Goal: Information Seeking & Learning: Learn about a topic

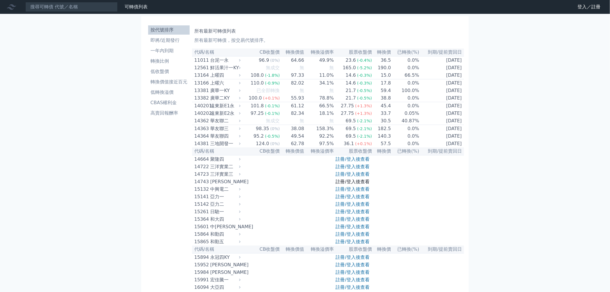
click at [359, 184] on link "註冊/登入後查看" at bounding box center [353, 181] width 34 height 5
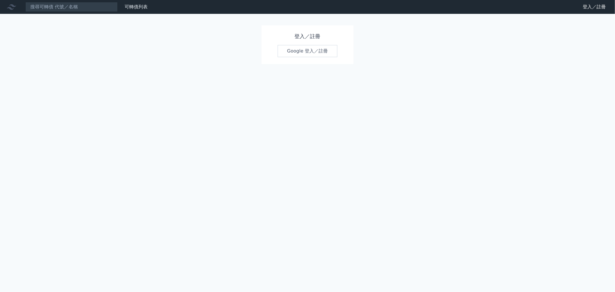
click at [304, 64] on div "登入／註冊 Google 登入／註冊" at bounding box center [307, 44] width 97 height 43
click at [297, 55] on link "Google 登入／註冊" at bounding box center [308, 51] width 60 height 12
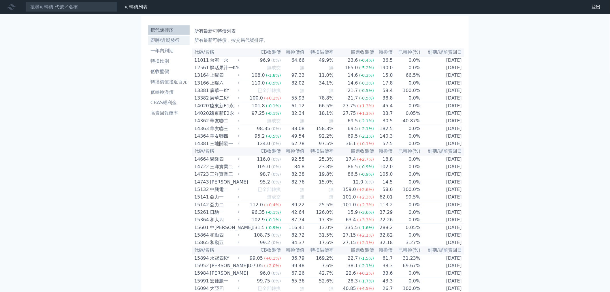
click at [155, 40] on li "即將/近期發行" at bounding box center [169, 40] width 42 height 7
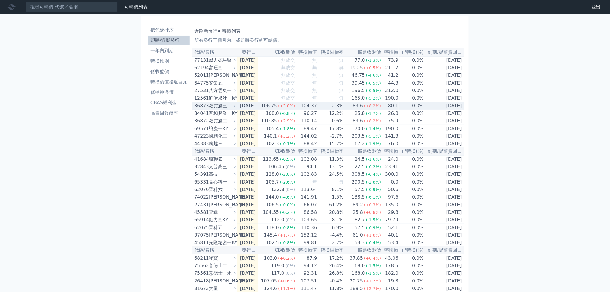
click at [228, 107] on div "歐買尬三" at bounding box center [222, 105] width 26 height 7
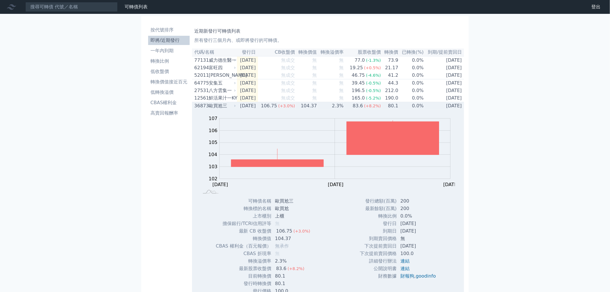
click at [242, 110] on td "[DATE]" at bounding box center [247, 106] width 21 height 8
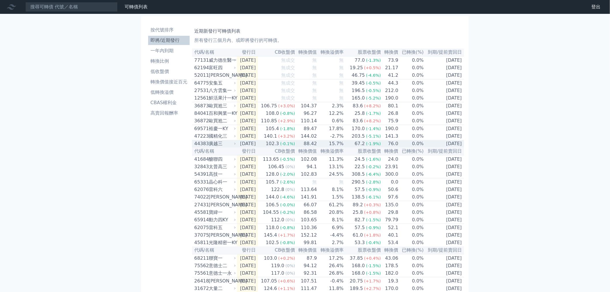
click at [218, 146] on div "廣越三" at bounding box center [222, 143] width 26 height 7
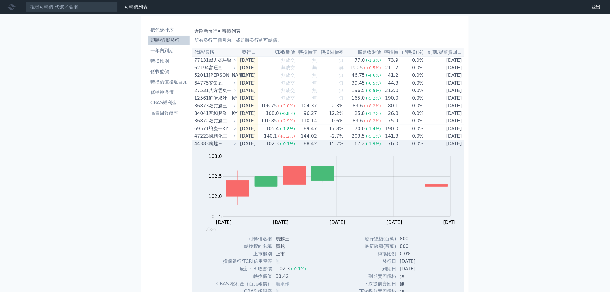
click at [213, 147] on div "廣越三" at bounding box center [222, 143] width 26 height 7
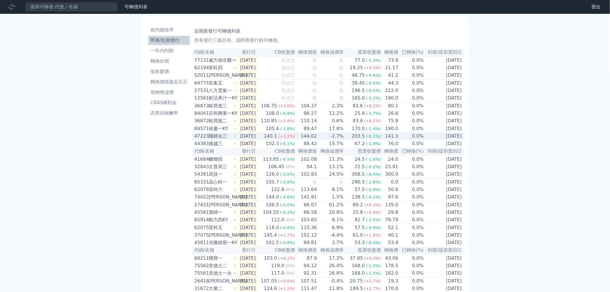
click at [213, 140] on div "國精化三" at bounding box center [222, 136] width 26 height 7
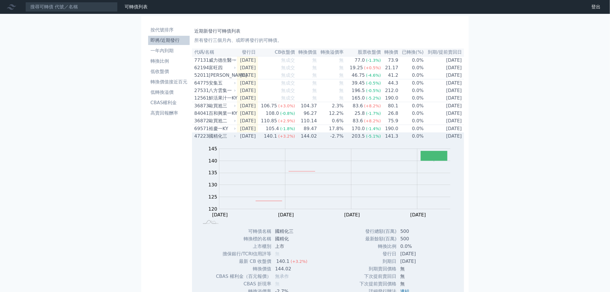
click at [213, 140] on div "國精化三" at bounding box center [222, 136] width 26 height 7
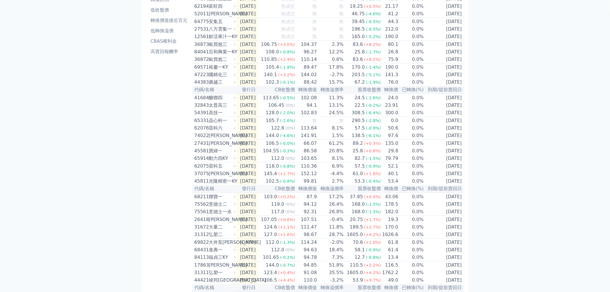
scroll to position [64, 0]
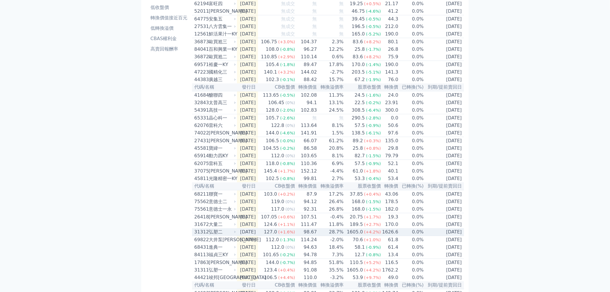
click at [255, 236] on td "[DATE]" at bounding box center [247, 232] width 21 height 8
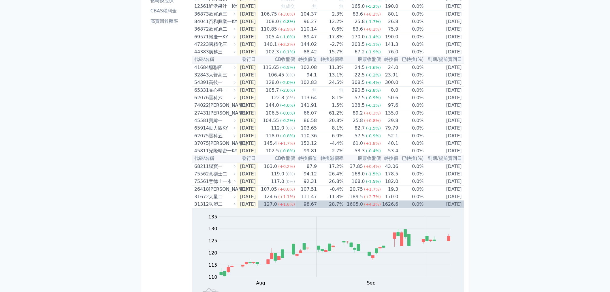
scroll to position [160, 0]
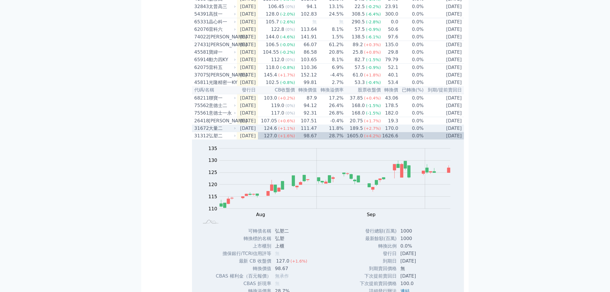
click at [209, 139] on div "弘塑二" at bounding box center [222, 135] width 26 height 7
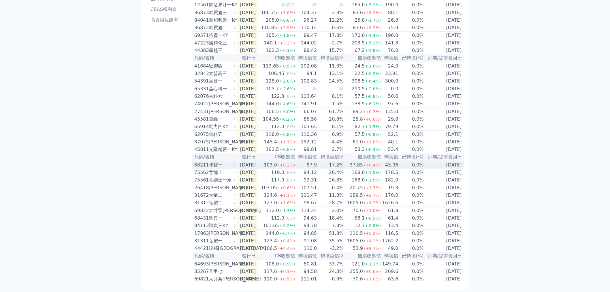
scroll to position [117, 0]
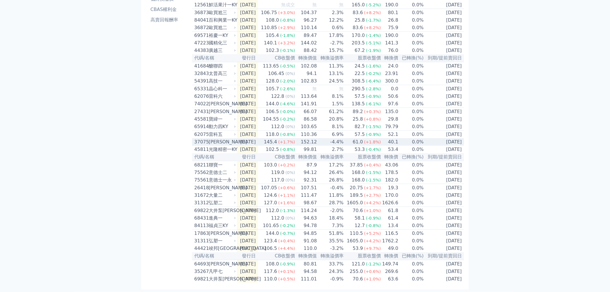
click at [238, 138] on td "[DATE]" at bounding box center [247, 142] width 21 height 8
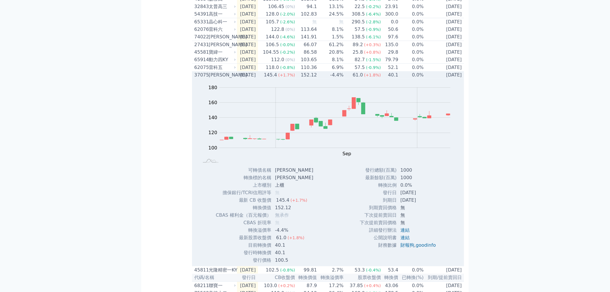
click at [208, 78] on div "37075 [PERSON_NAME]" at bounding box center [213, 75] width 39 height 7
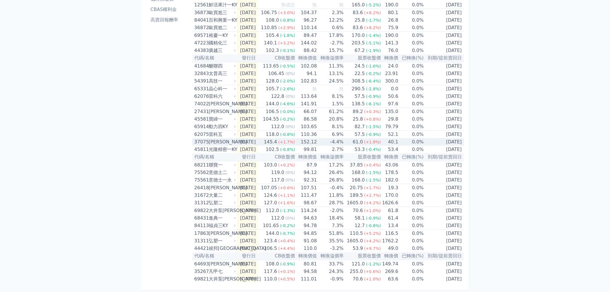
click at [203, 138] on div "37075" at bounding box center [200, 141] width 13 height 7
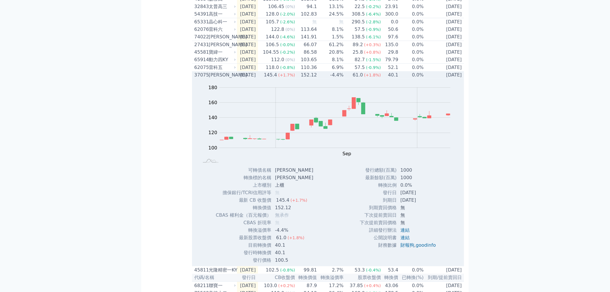
click at [209, 78] on div "[PERSON_NAME]" at bounding box center [222, 75] width 26 height 7
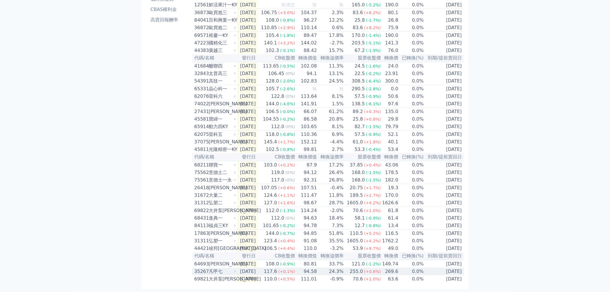
click at [209, 273] on div "凡甲七" at bounding box center [222, 271] width 26 height 7
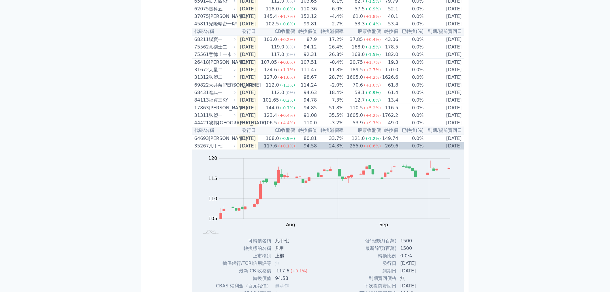
scroll to position [224, 0]
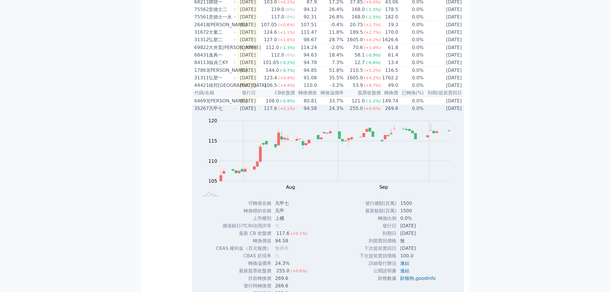
click at [209, 112] on div "凡甲七" at bounding box center [222, 108] width 26 height 7
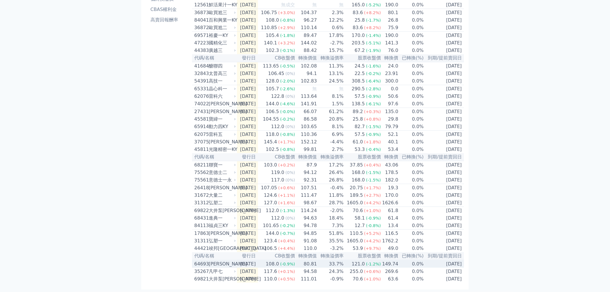
click at [222, 265] on div "[PERSON_NAME]" at bounding box center [222, 264] width 26 height 7
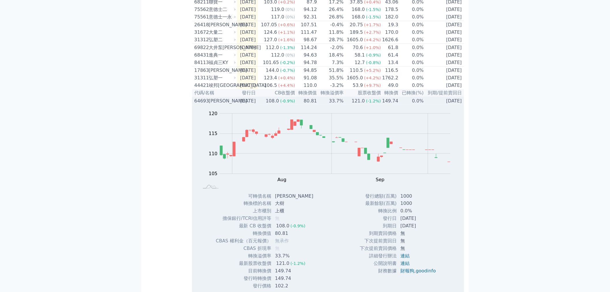
click at [225, 128] on div "Zoom Out 114 102 104 106 108 110 125 120 115 105 100 95 L [DATE] Aug Sep Oct No…" at bounding box center [328, 149] width 272 height 88
click at [224, 104] on div "[PERSON_NAME]" at bounding box center [222, 101] width 26 height 7
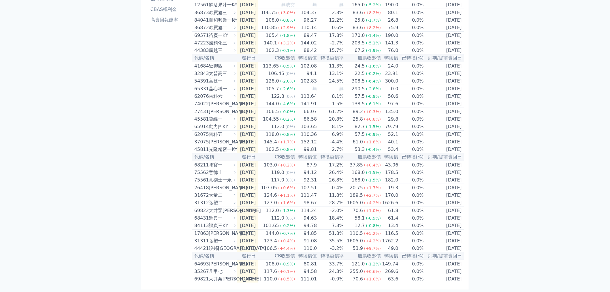
scroll to position [117, 0]
